Goal: Check status

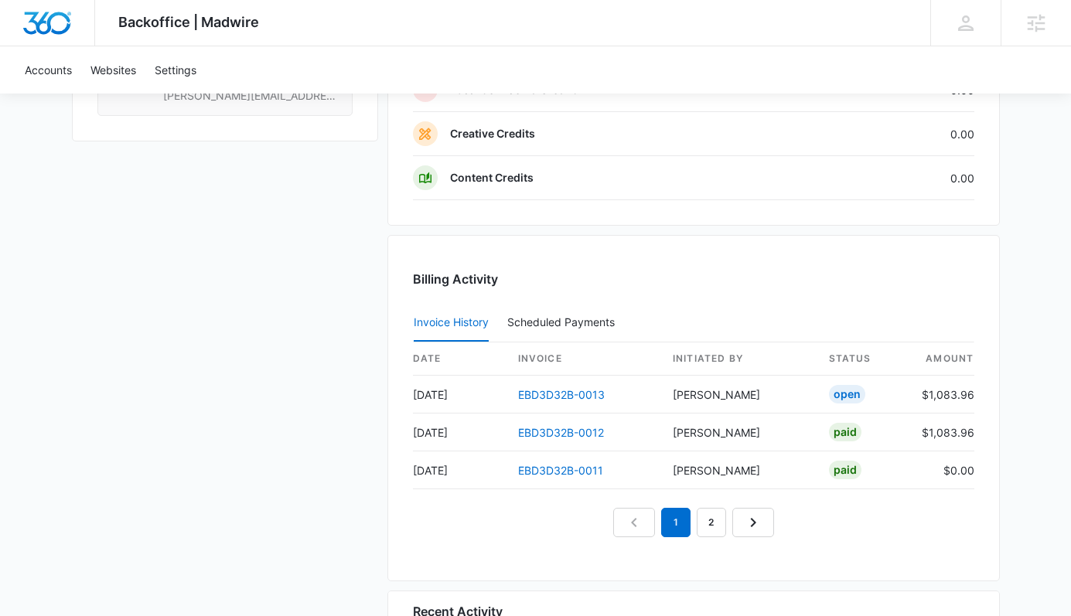
scroll to position [1472, 0]
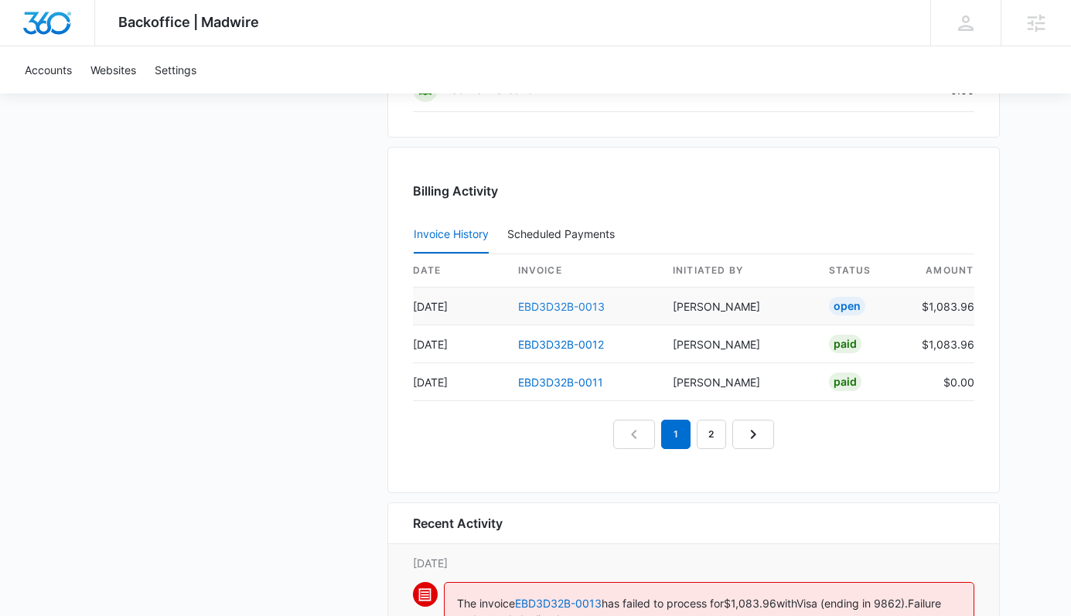
click at [536, 300] on link "EBD3D32B-0013" at bounding box center [561, 306] width 87 height 13
